Goal: Transaction & Acquisition: Purchase product/service

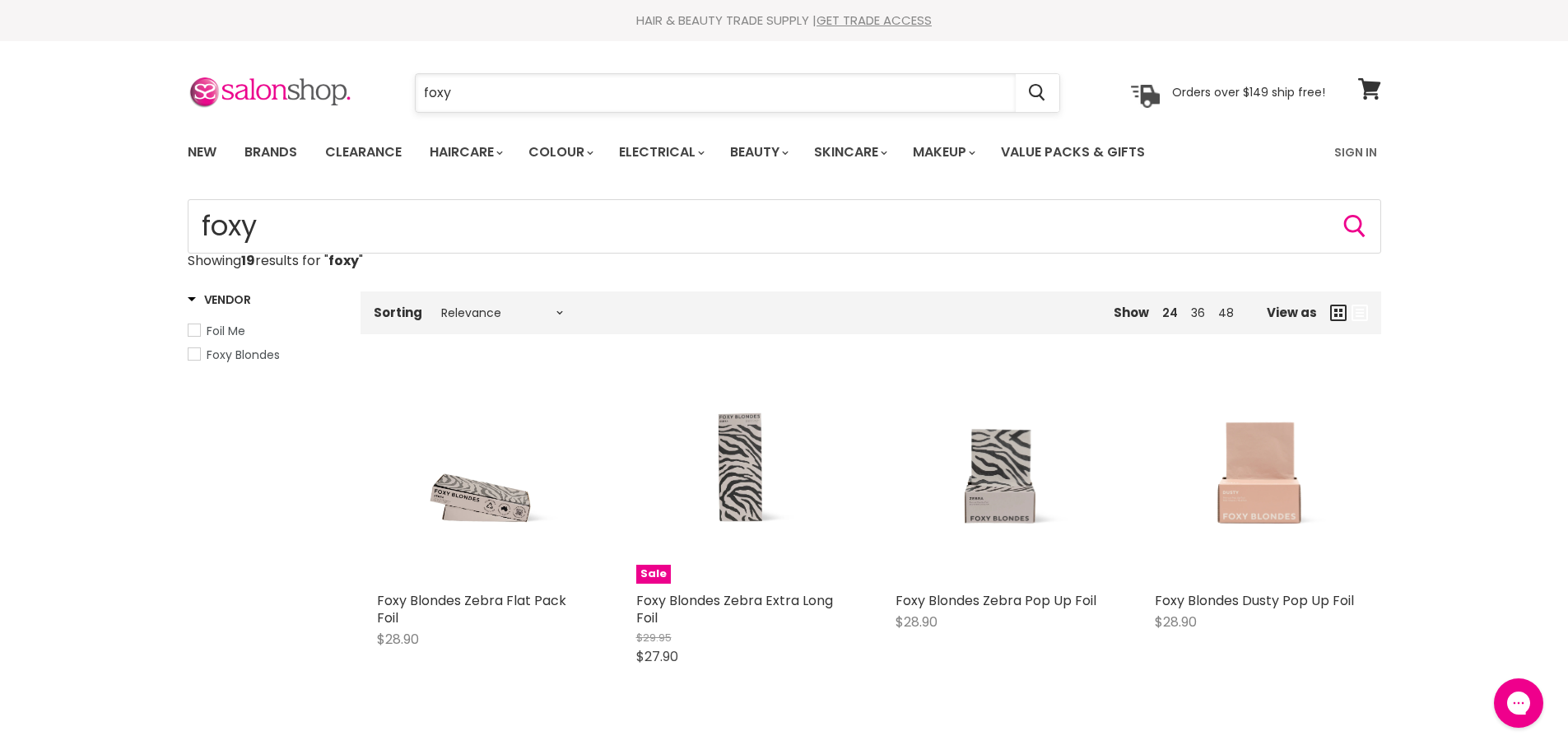
click at [594, 87] on input "foxy" at bounding box center [715, 93] width 600 height 38
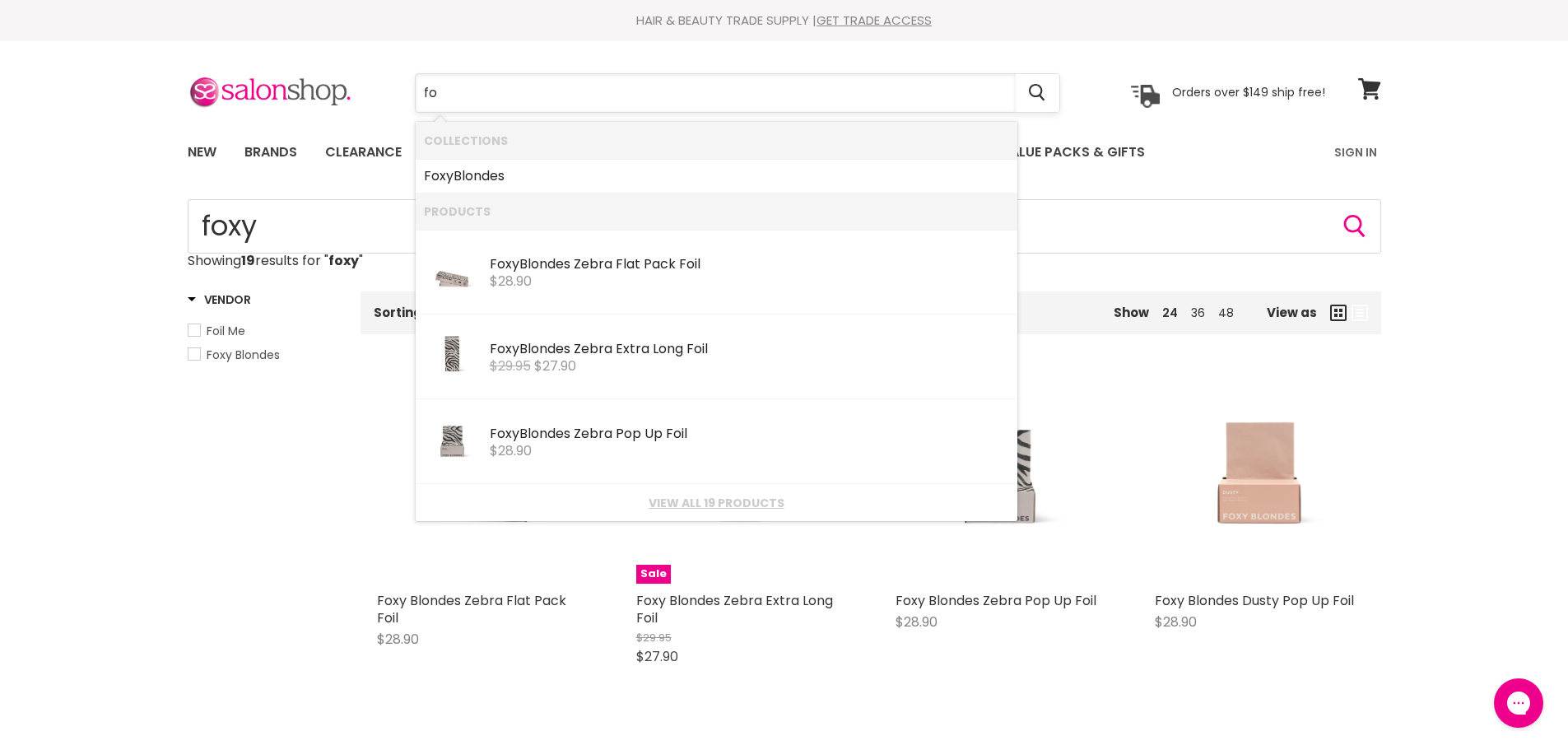
type input "f"
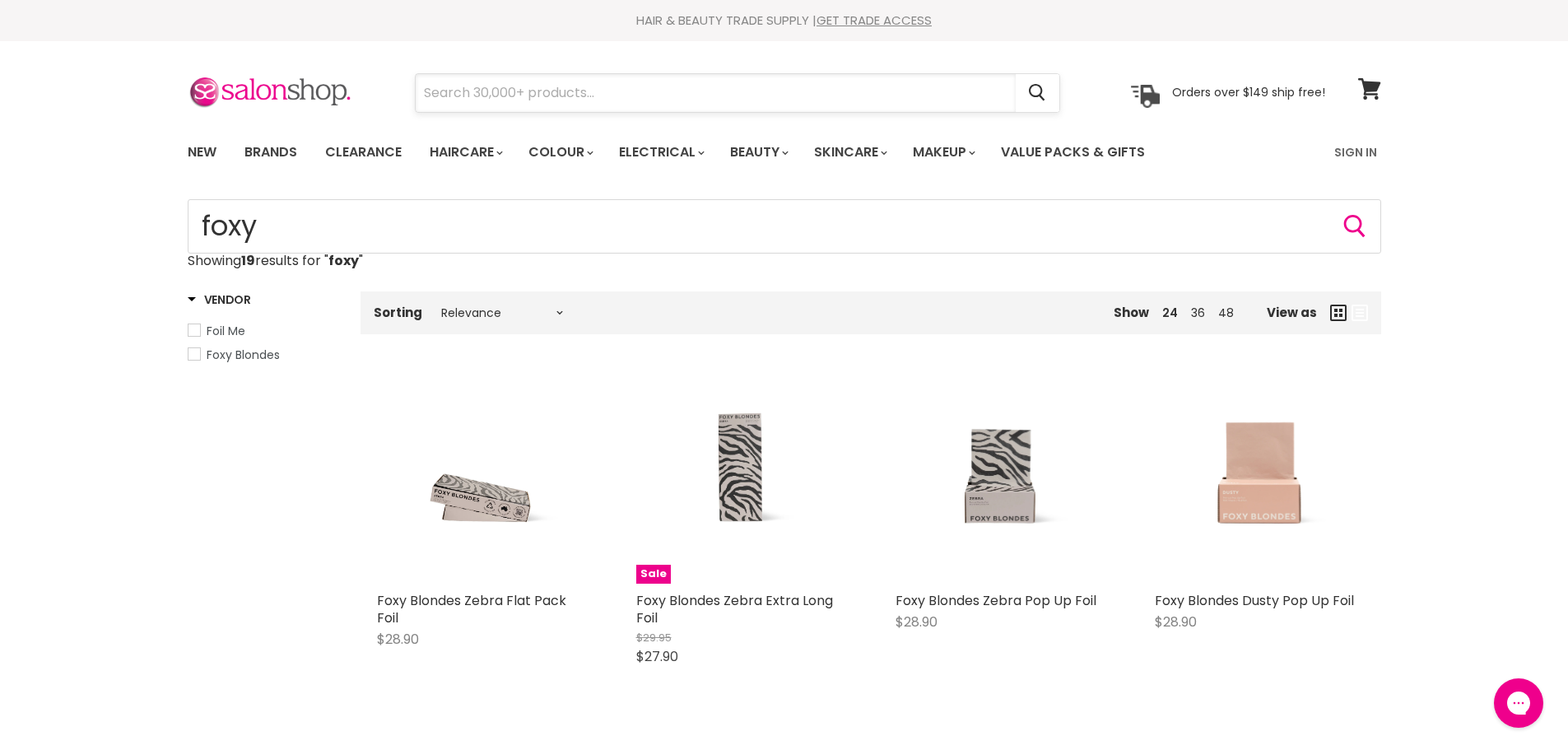
paste input "wetbrush detangler techno stone turquoise"
type input "wetbrush detangler techno stone turquoise"
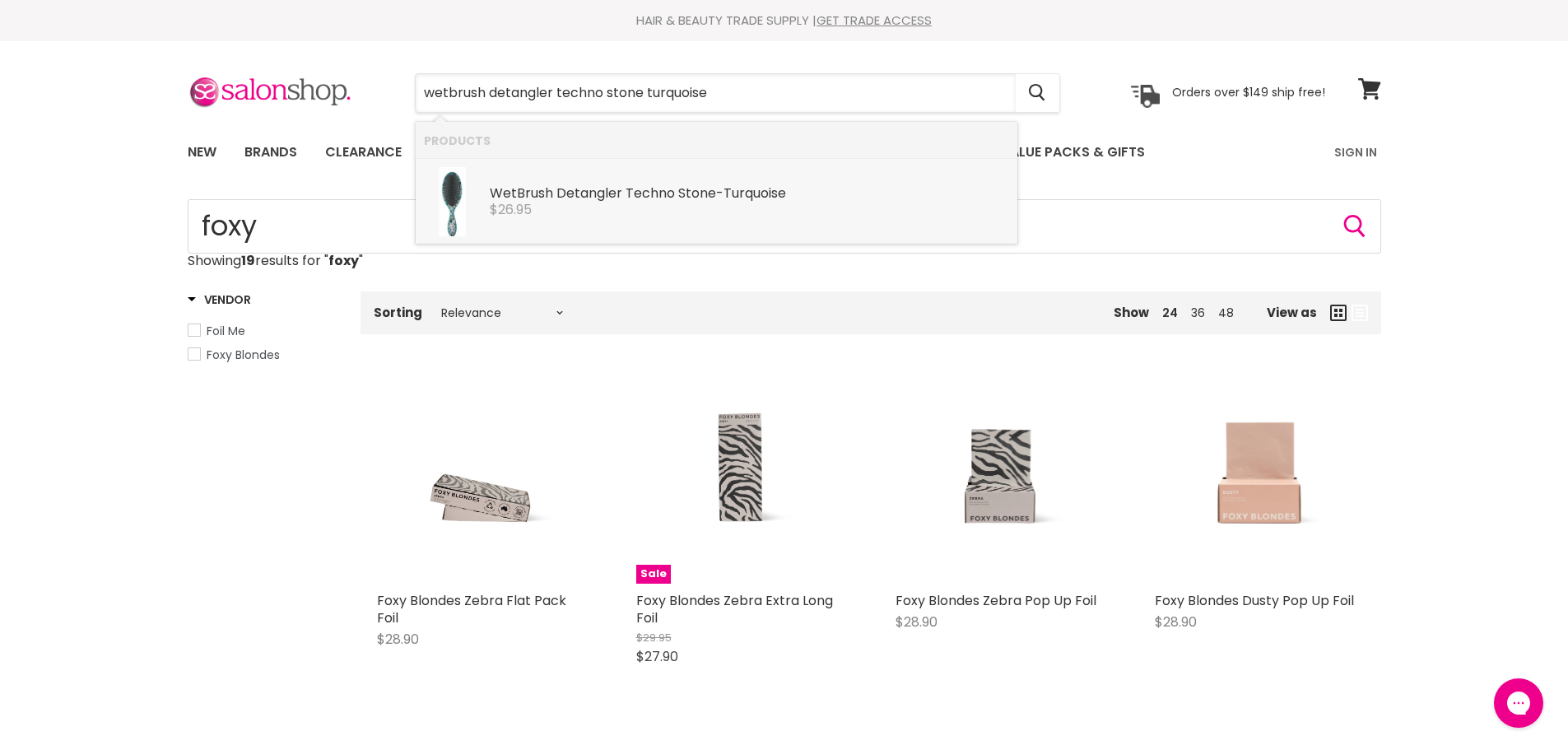
click at [556, 202] on b "Detangler" at bounding box center [588, 193] width 65 height 19
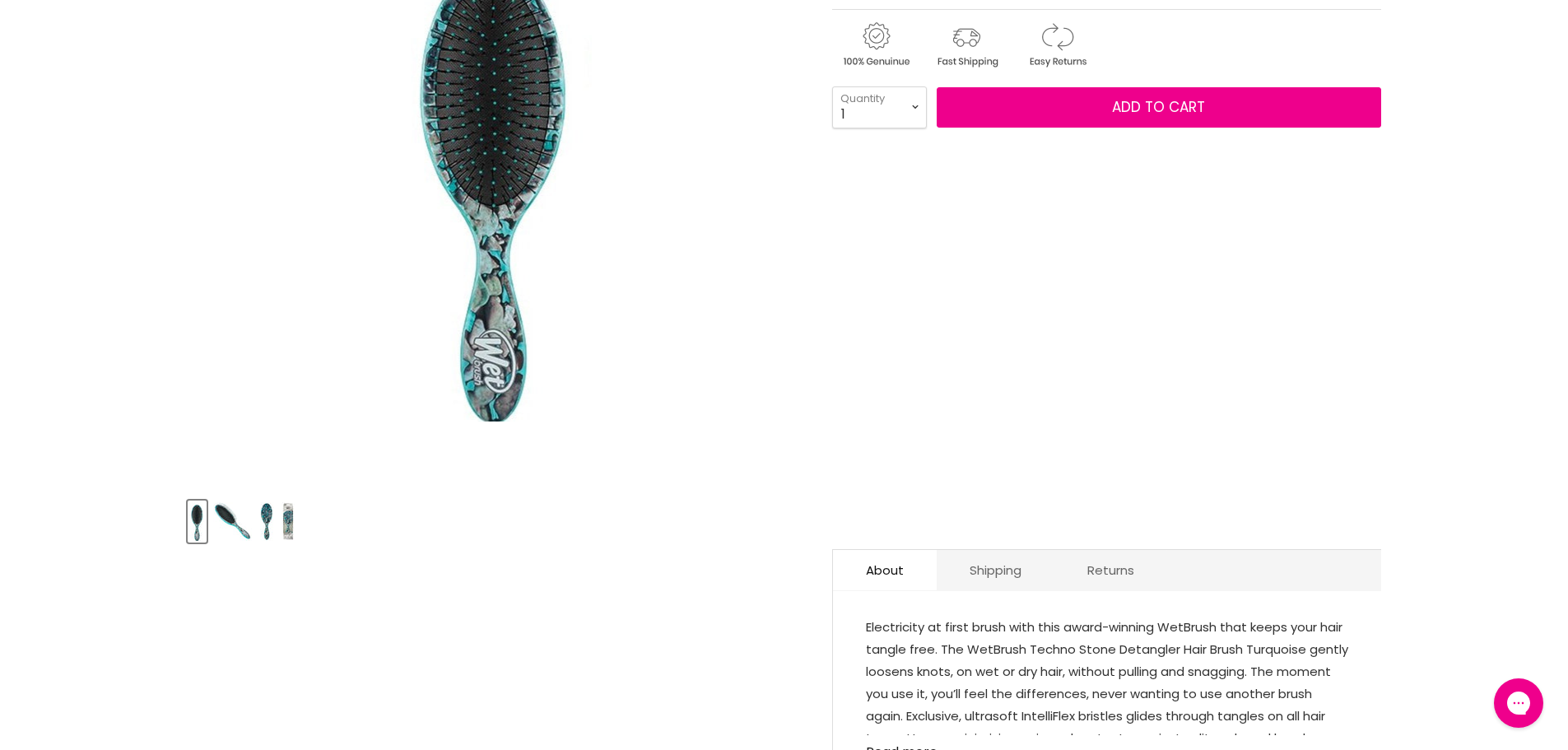
click at [268, 511] on img "Product thumbnails" at bounding box center [266, 521] width 13 height 39
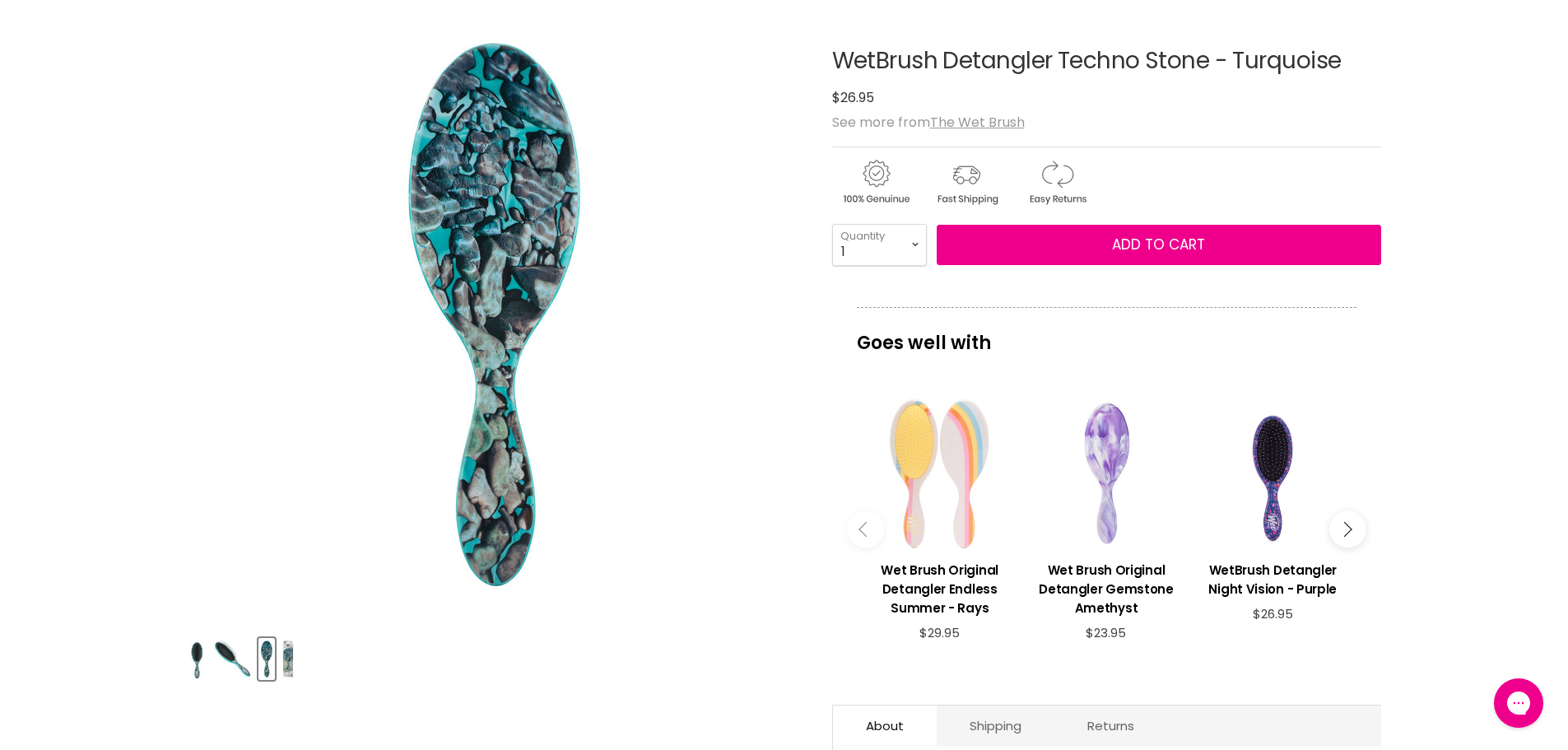
scroll to position [164, 0]
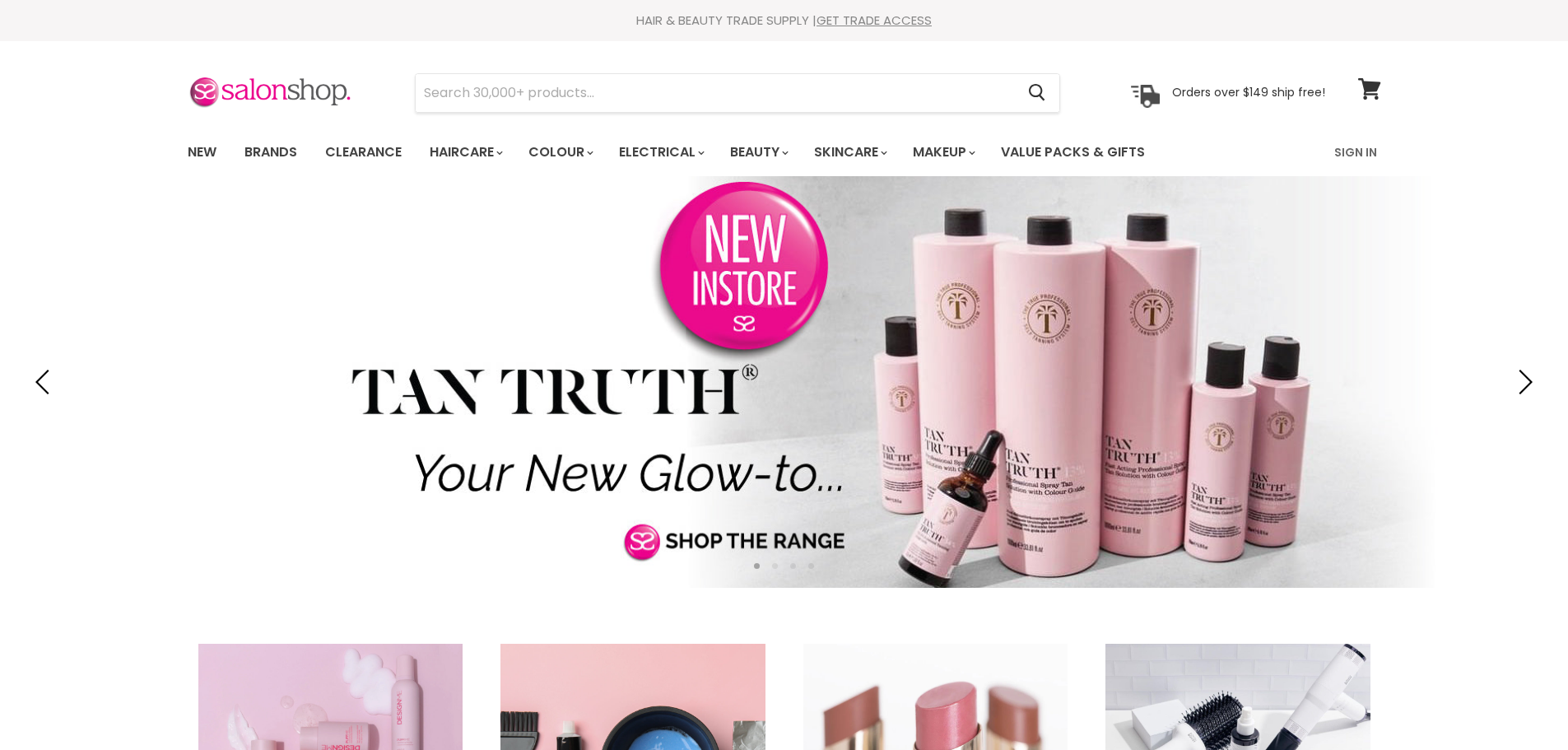
type input "davroe christmas moisture trio"
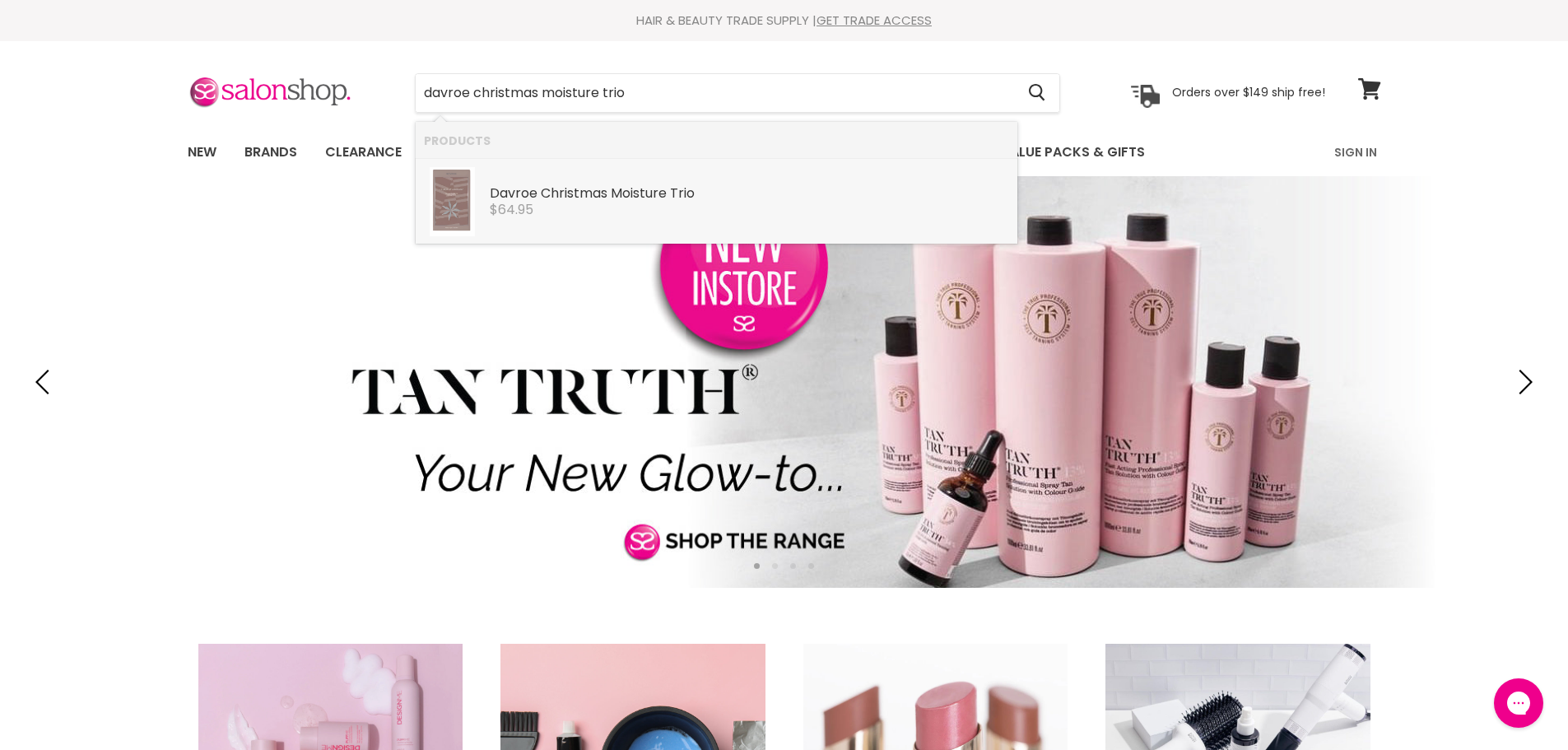
click at [626, 205] on div "$64.95" at bounding box center [749, 210] width 519 height 15
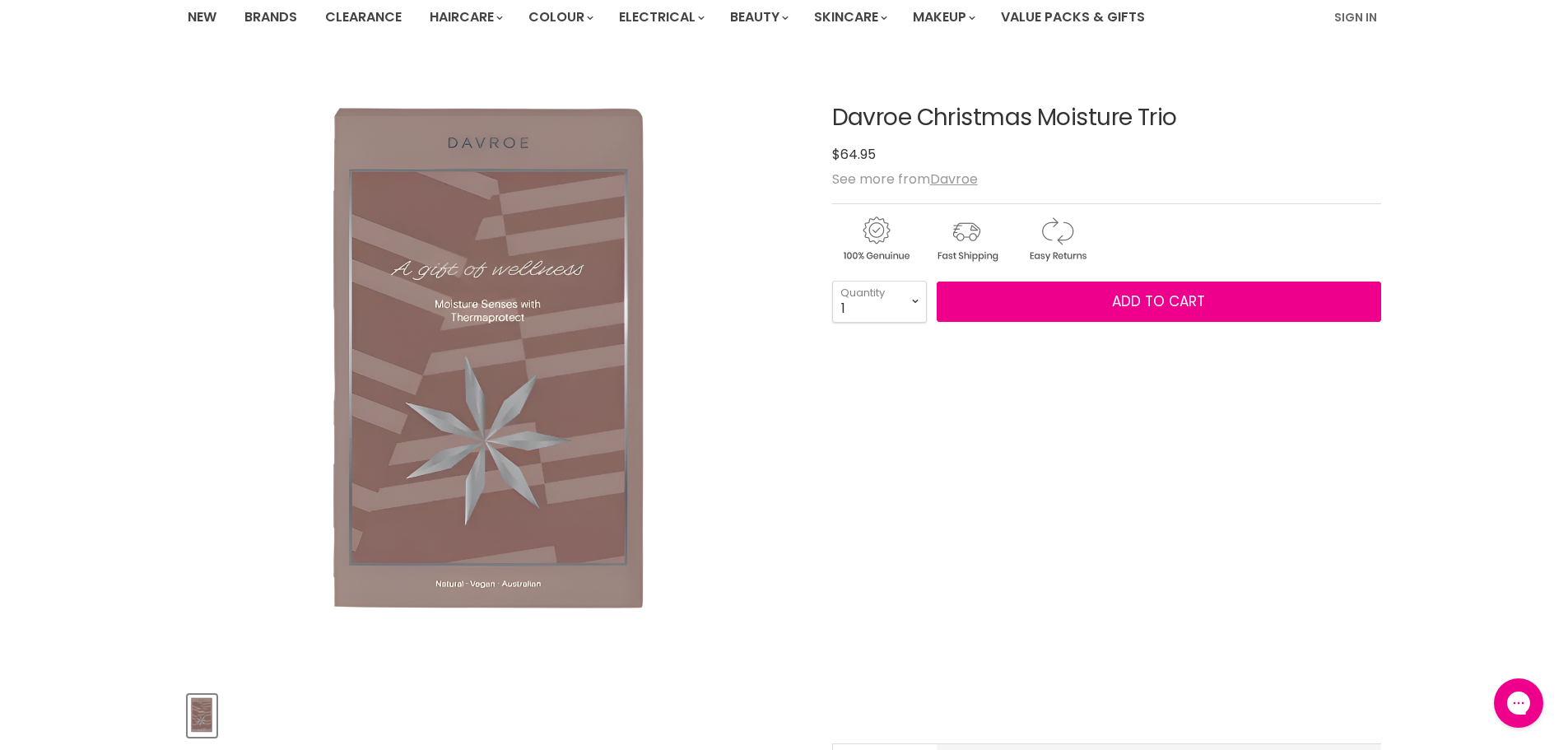
scroll to position [164, 0]
